Goal: Task Accomplishment & Management: Manage account settings

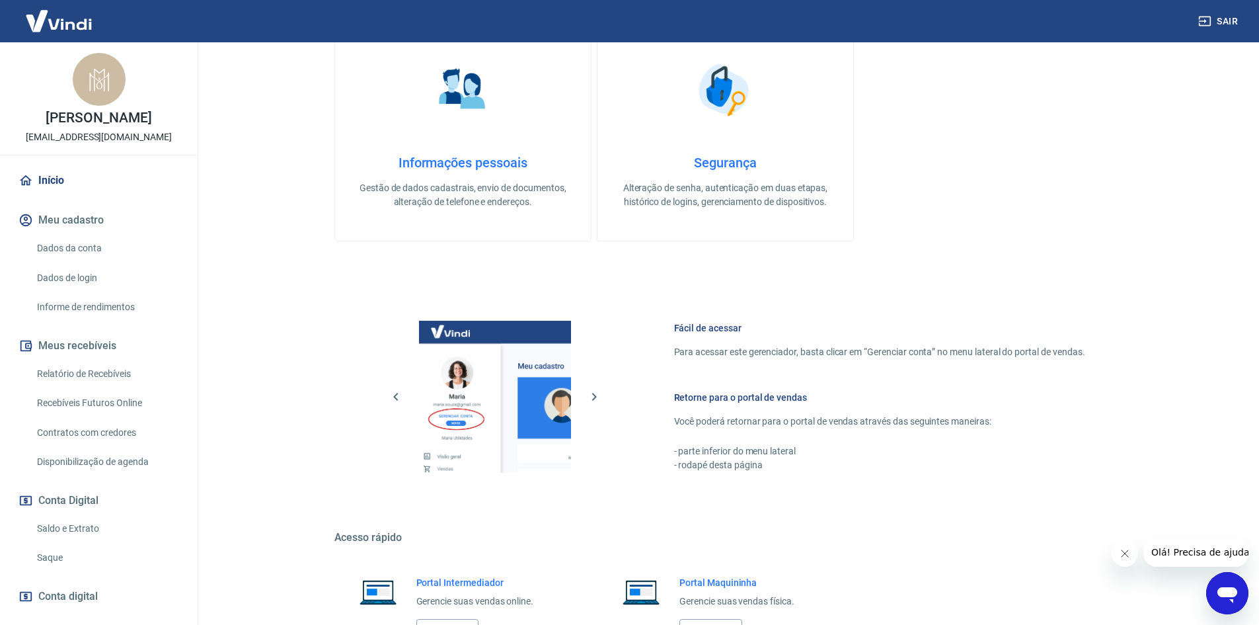
scroll to position [504, 0]
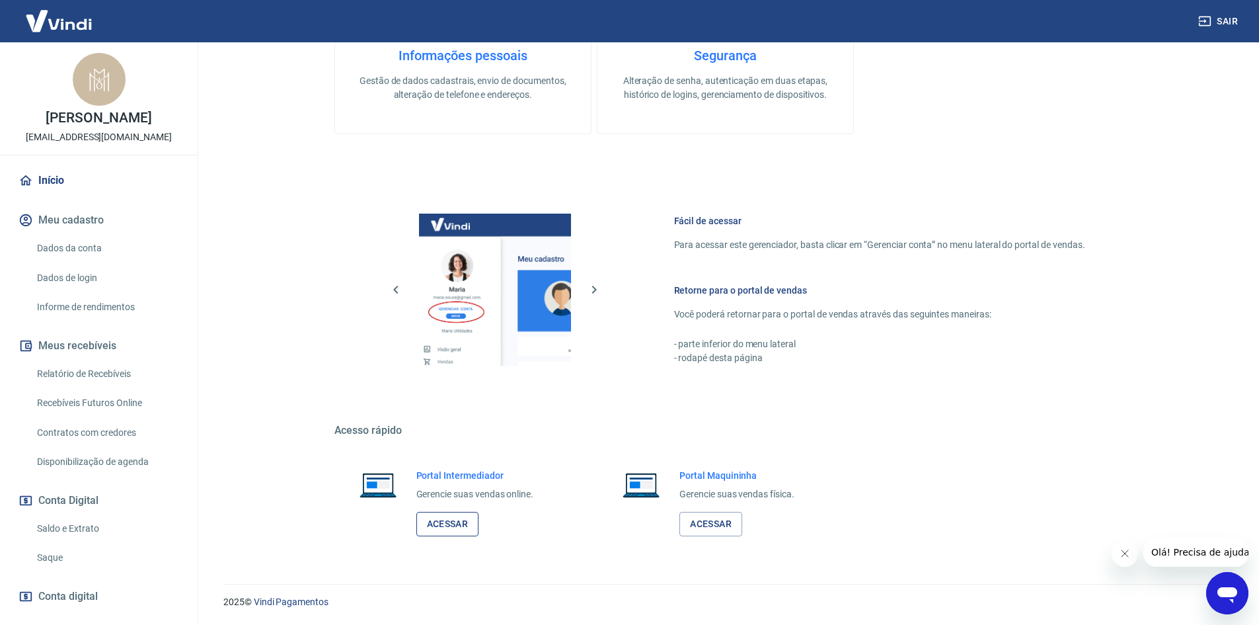
click at [445, 529] on link "Acessar" at bounding box center [447, 524] width 63 height 24
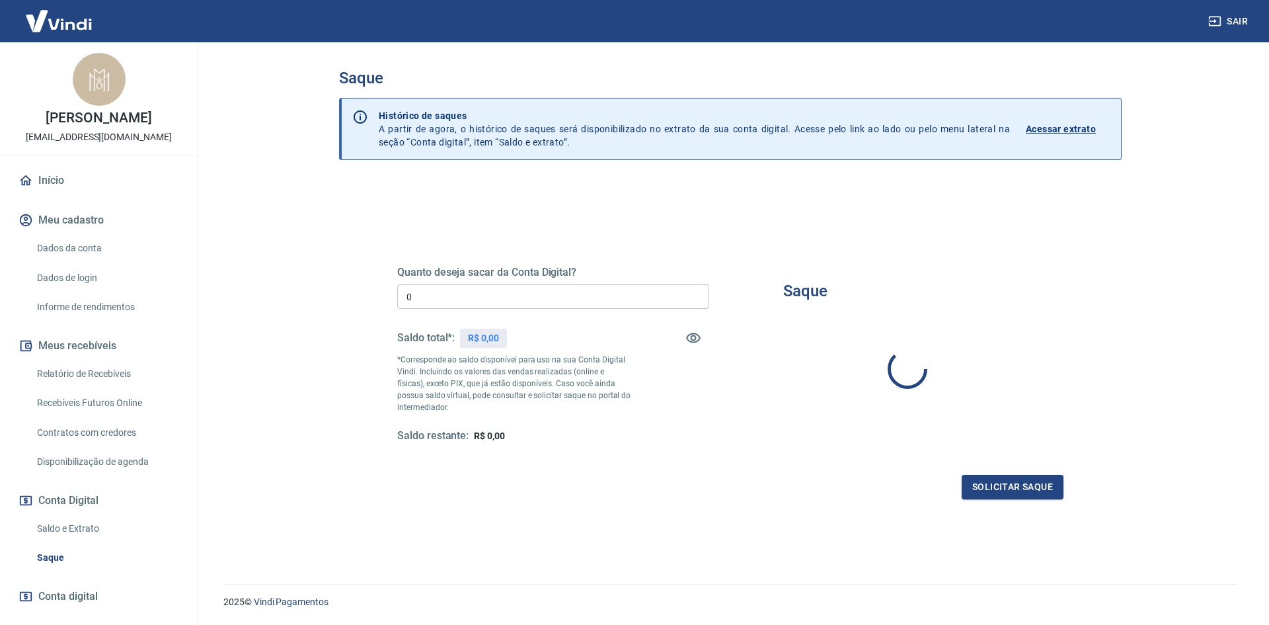
type input "R$ 0,00"
